Goal: Communication & Community: Answer question/provide support

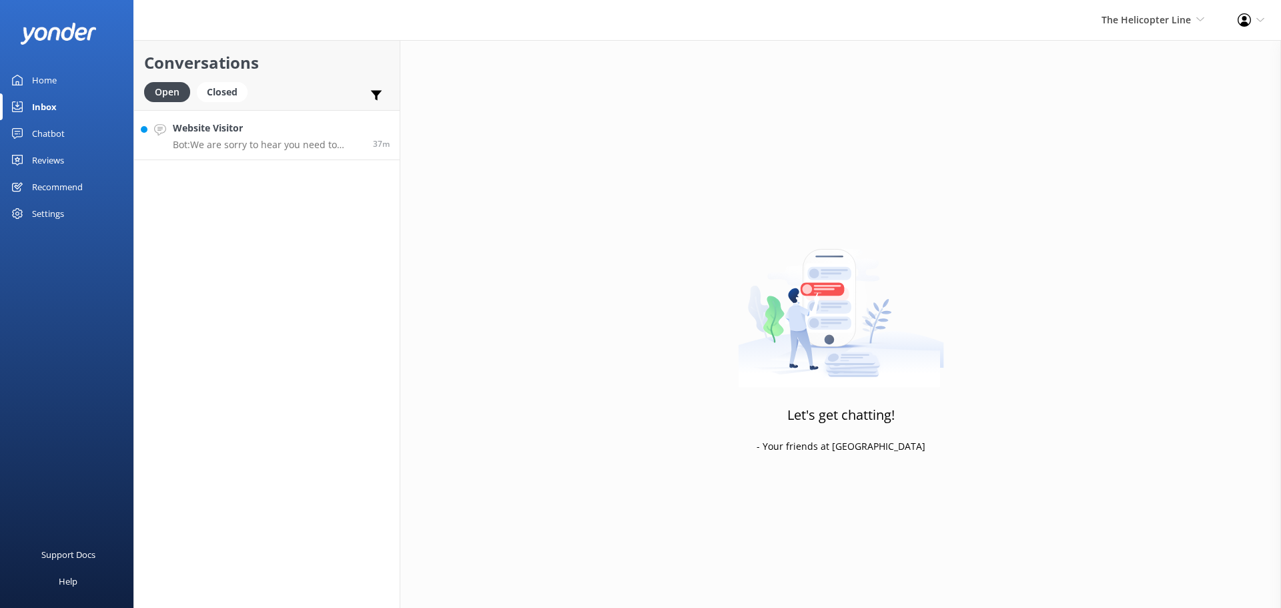
click at [271, 123] on h4 "Website Visitor" at bounding box center [268, 128] width 190 height 15
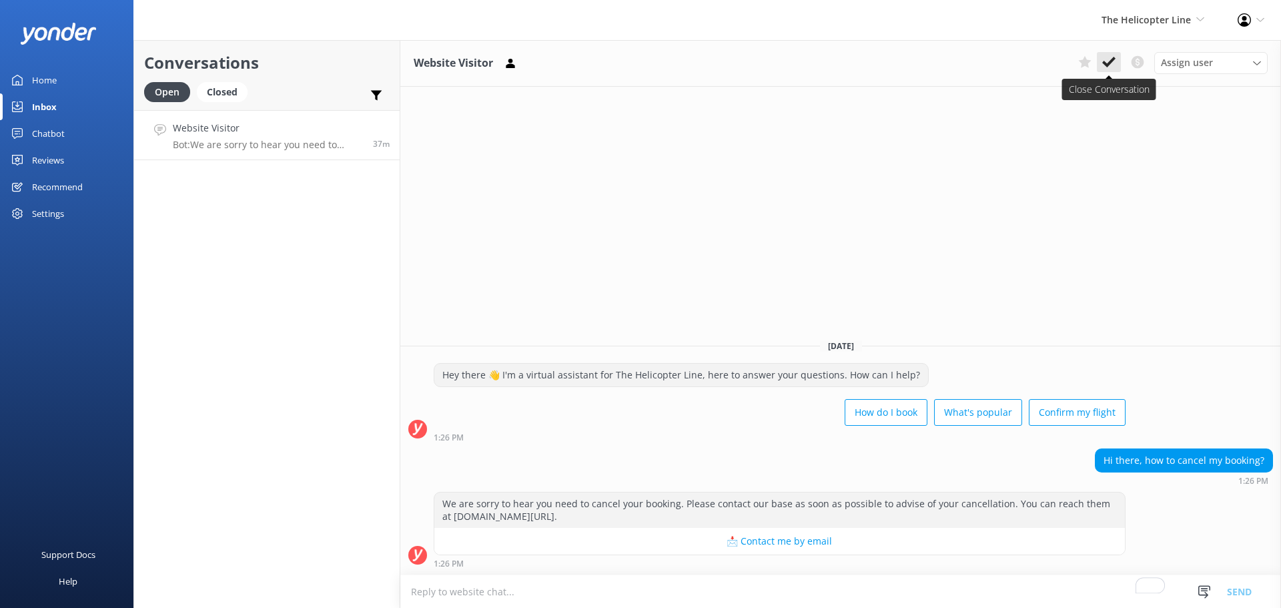
click at [1112, 63] on icon at bounding box center [1109, 61] width 13 height 13
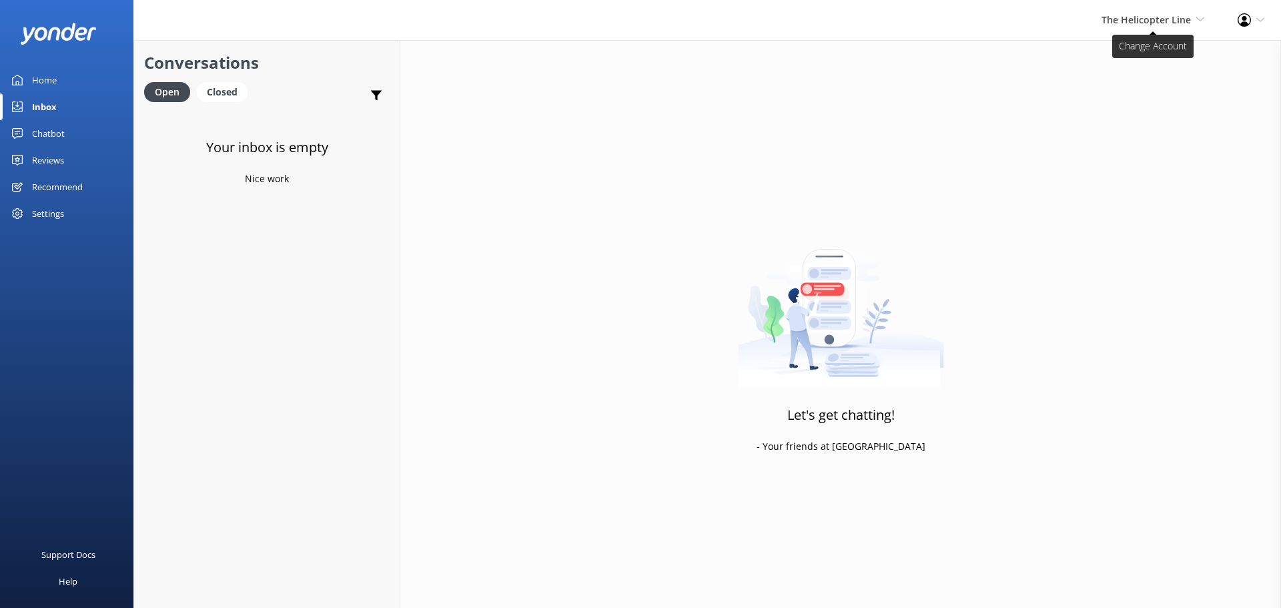
click at [1183, 21] on span "The Helicopter Line" at bounding box center [1146, 19] width 89 height 13
click at [1186, 54] on link "Milford Sound Scenic Flights" at bounding box center [1155, 57] width 133 height 32
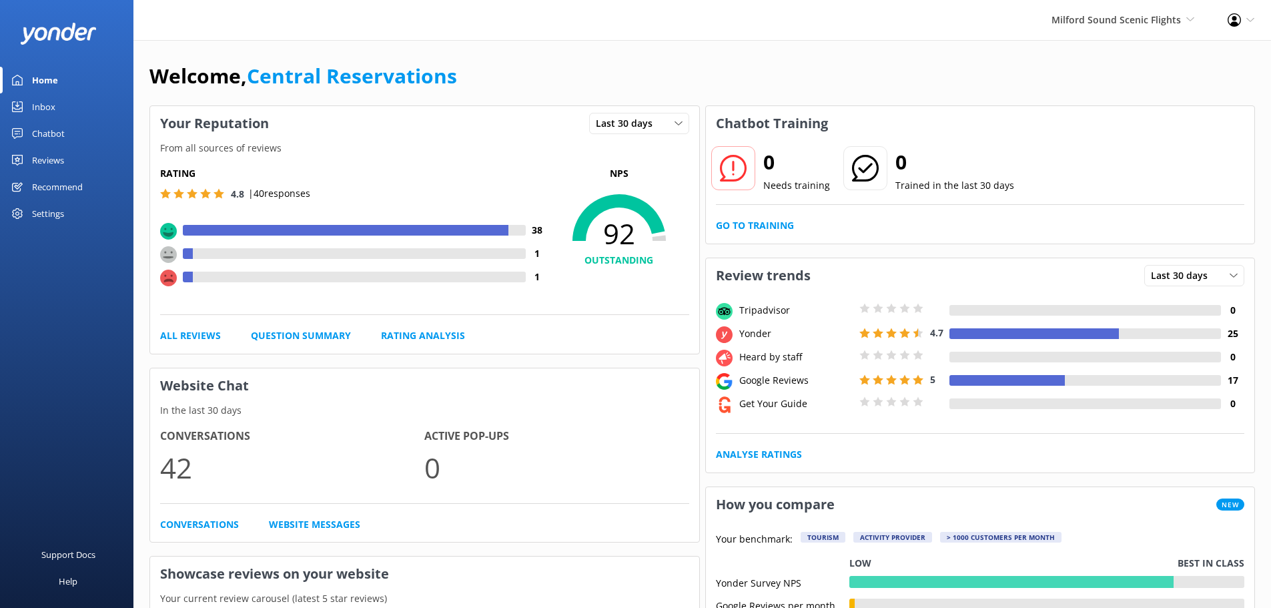
click at [61, 104] on link "Inbox" at bounding box center [66, 106] width 133 height 27
